Goal: Task Accomplishment & Management: Use online tool/utility

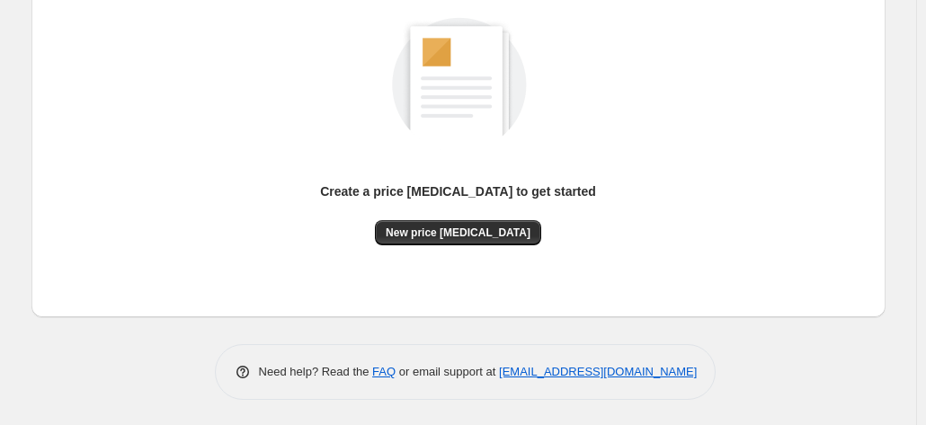
scroll to position [246, 0]
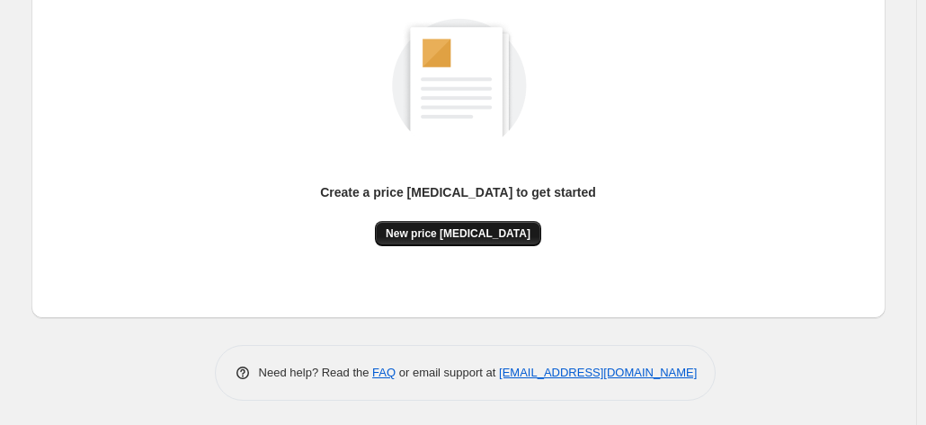
click at [512, 229] on span "New price change job" at bounding box center [458, 234] width 145 height 14
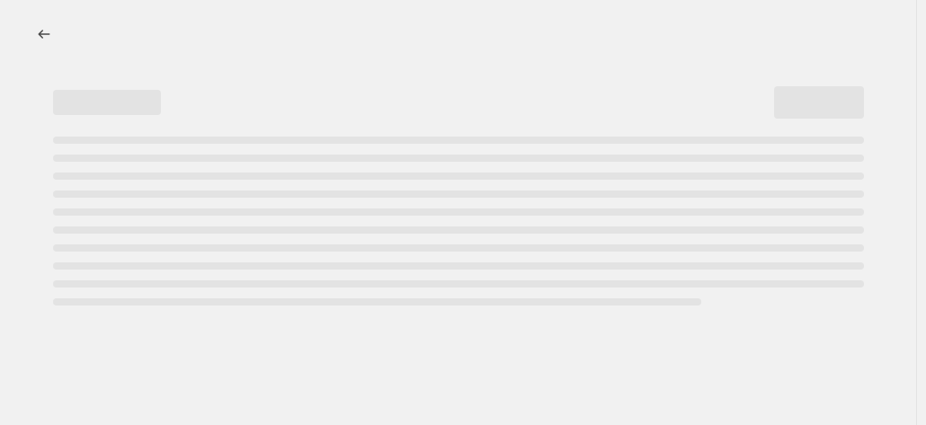
select select "percentage"
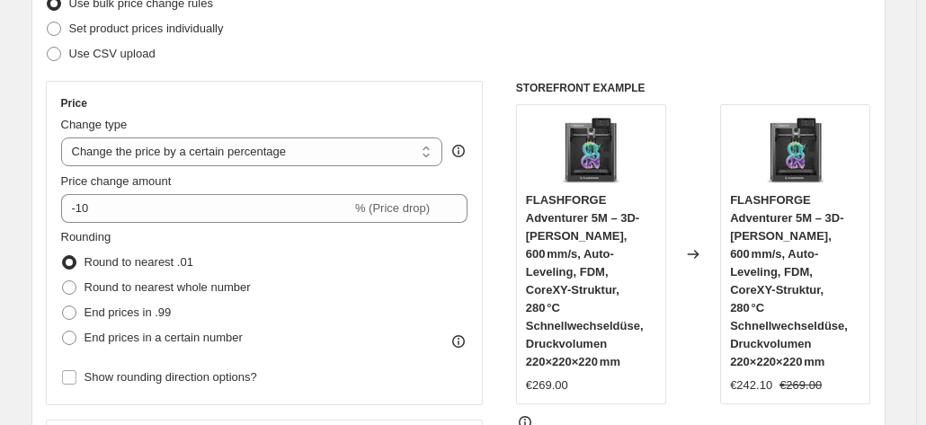
scroll to position [277, 0]
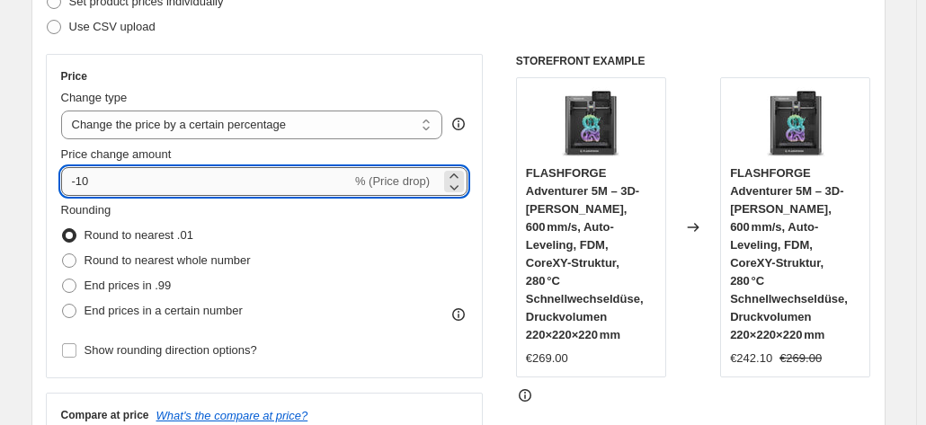
click at [257, 177] on input "-10" at bounding box center [206, 181] width 290 height 29
type input "-1"
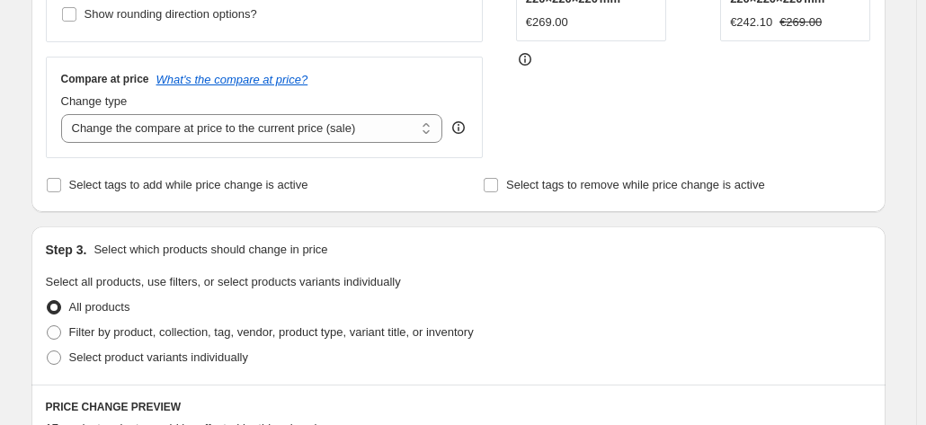
scroll to position [1486, 0]
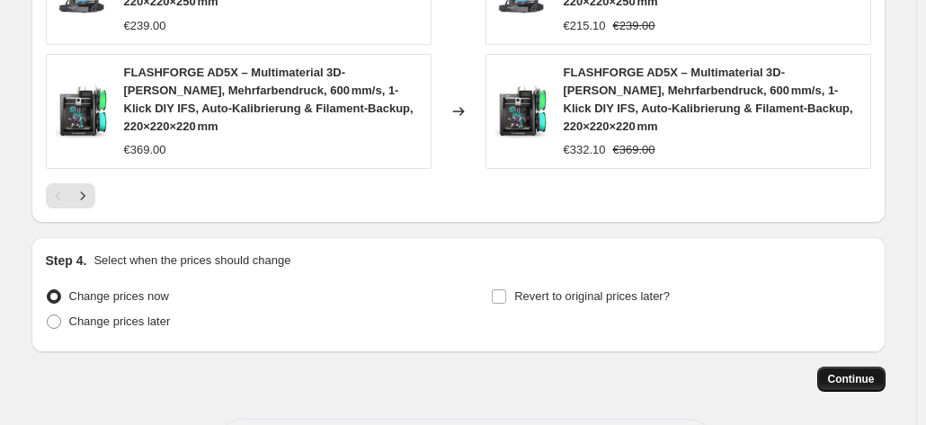
type input "-36"
click at [848, 372] on span "Continue" at bounding box center [851, 379] width 47 height 14
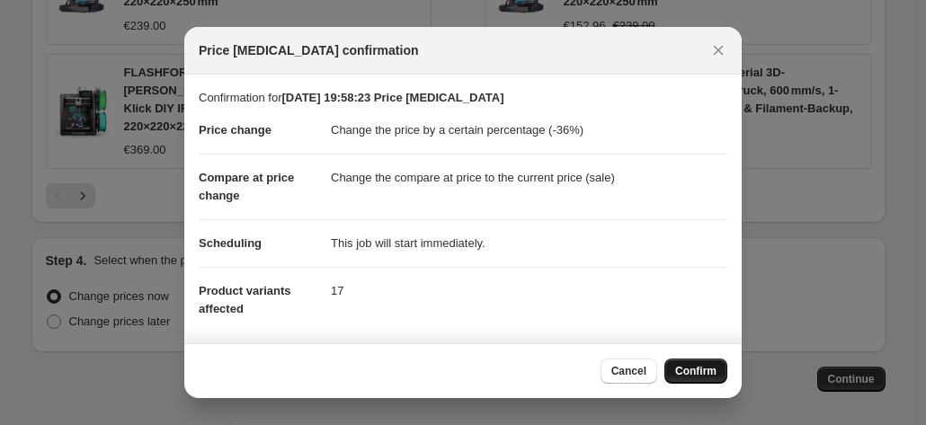
click at [697, 360] on button "Confirm" at bounding box center [695, 371] width 63 height 25
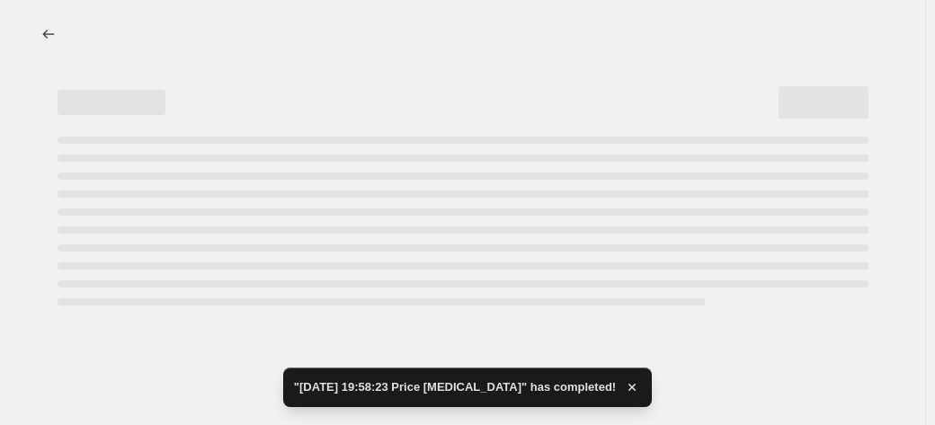
select select "percentage"
